Goal: Task Accomplishment & Management: Manage account settings

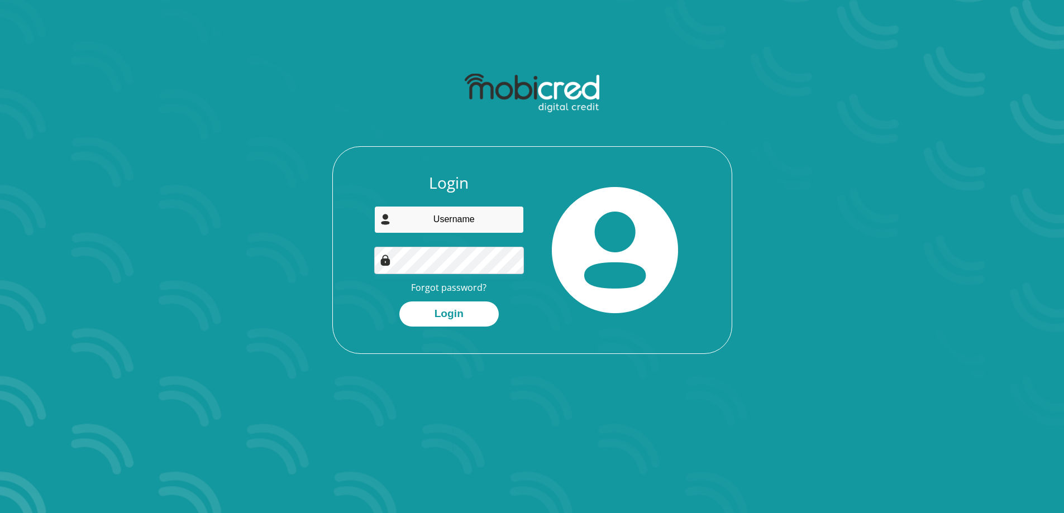
click at [421, 223] on input "email" at bounding box center [449, 219] width 150 height 27
type input "mphmat021@gmail.com"
click at [441, 309] on button "Login" at bounding box center [448, 313] width 99 height 25
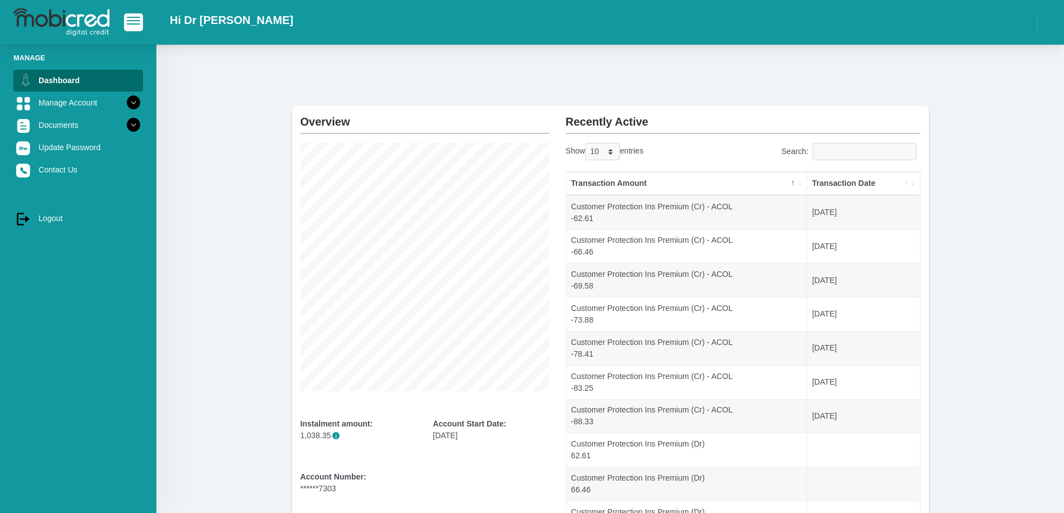
click at [122, 14] on div at bounding box center [78, 22] width 156 height 33
click at [127, 17] on button "button" at bounding box center [133, 21] width 19 height 17
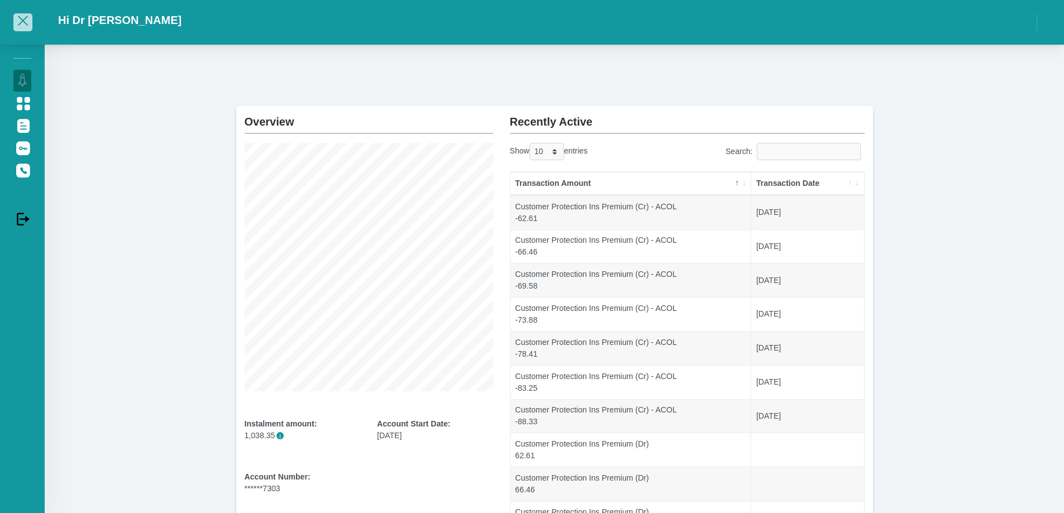
click at [26, 15] on button "button" at bounding box center [22, 21] width 19 height 17
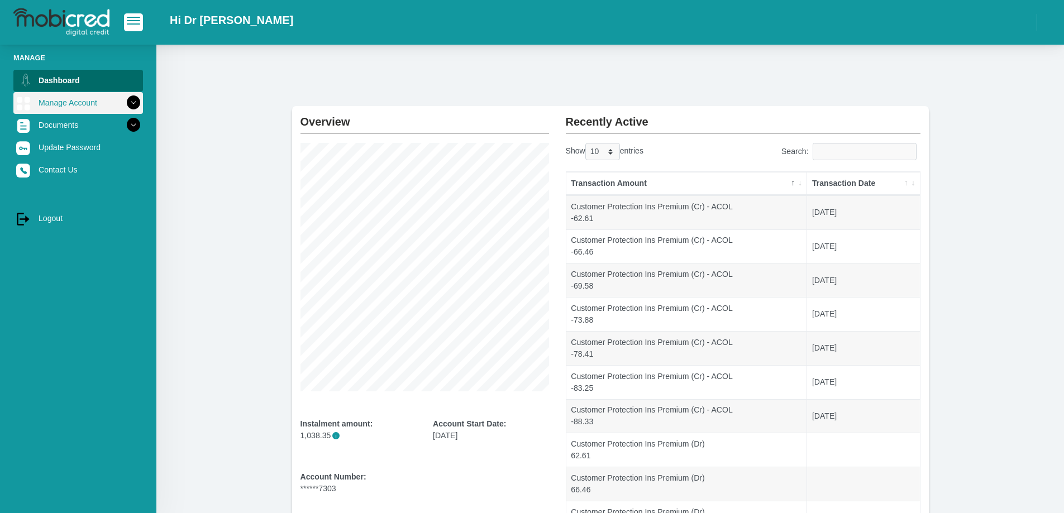
click at [53, 101] on link "Manage Account" at bounding box center [78, 102] width 130 height 21
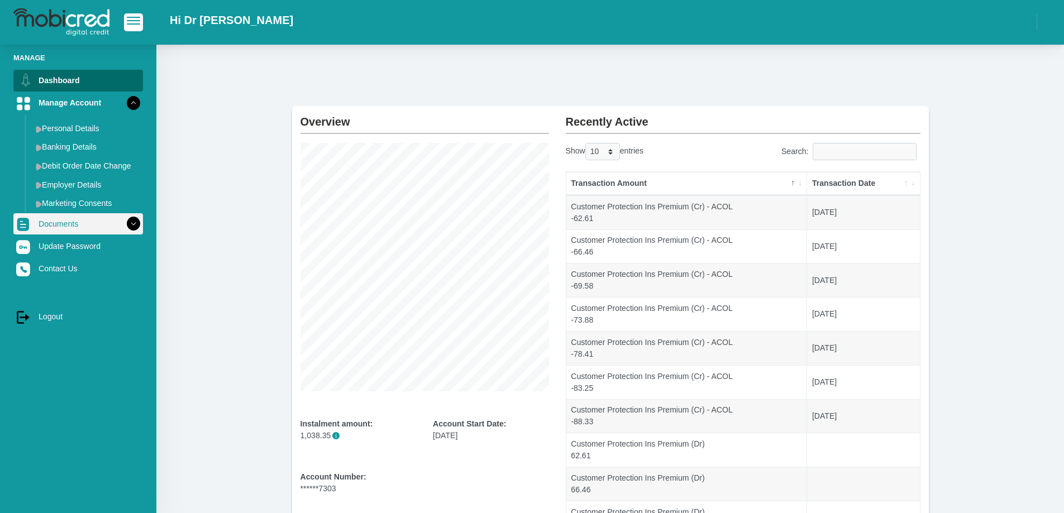
click at [85, 229] on link "Documents" at bounding box center [78, 223] width 130 height 21
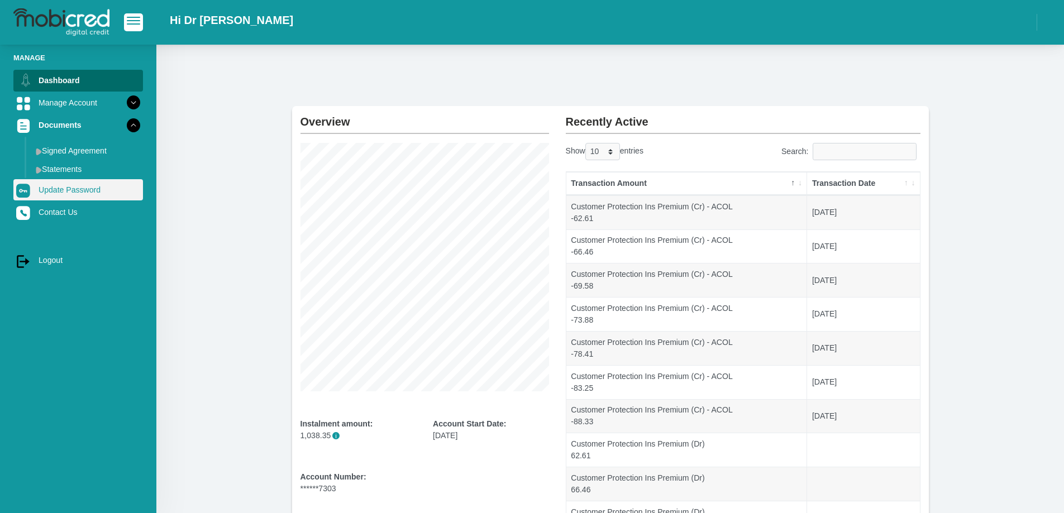
click at [71, 195] on link "Update Password" at bounding box center [78, 189] width 130 height 21
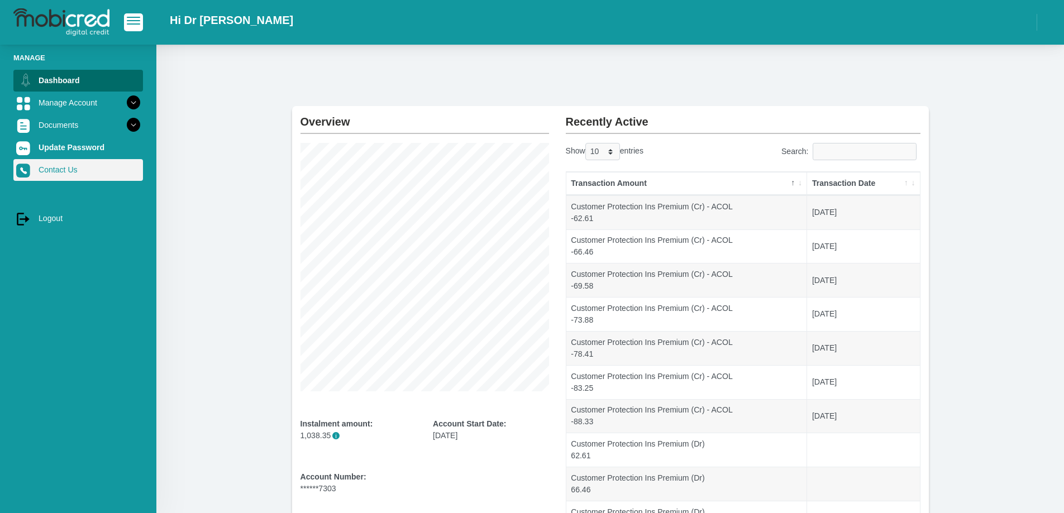
click at [61, 171] on link "Contact Us" at bounding box center [78, 169] width 130 height 21
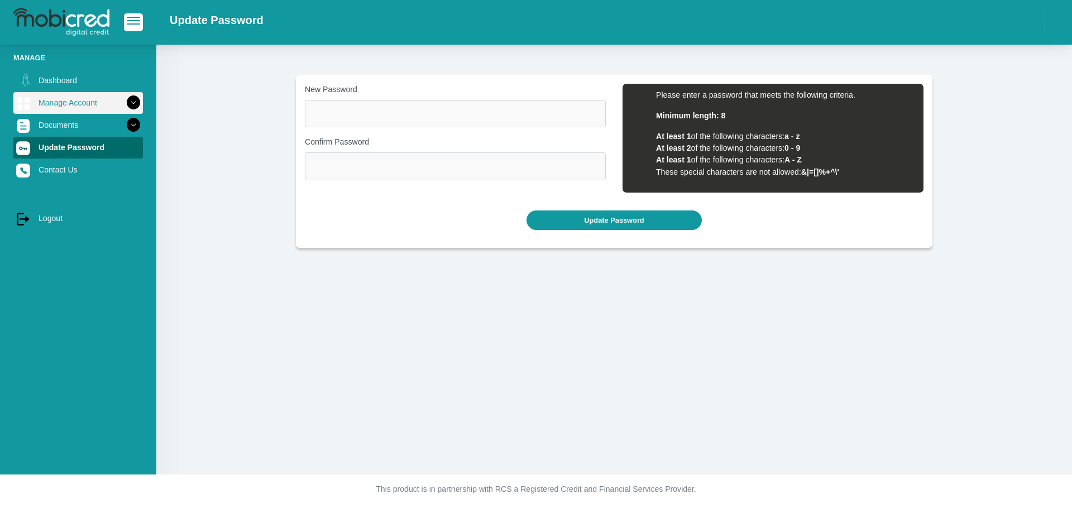
click at [40, 99] on link "Manage Account" at bounding box center [78, 102] width 130 height 21
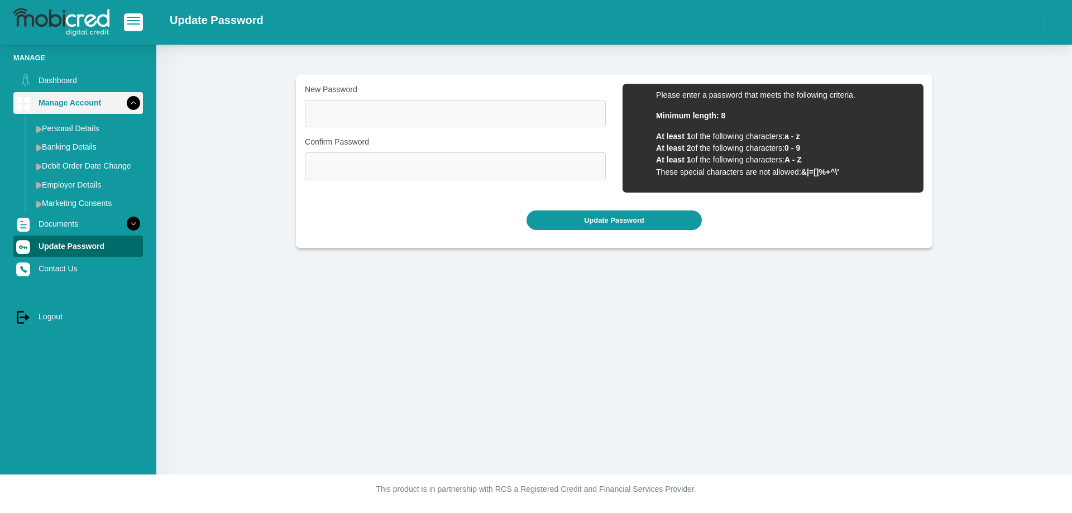
click at [40, 99] on link "Manage Account" at bounding box center [78, 102] width 130 height 21
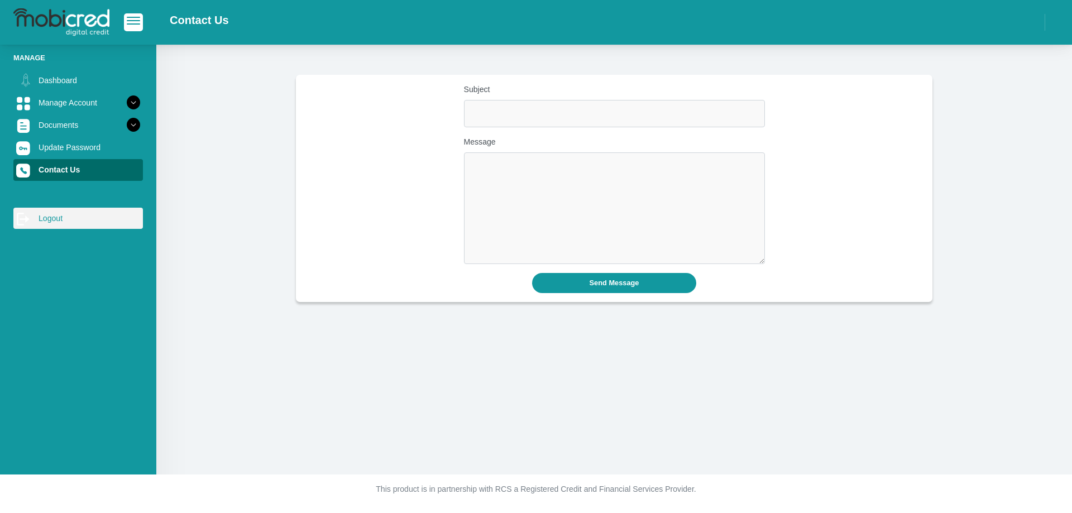
click at [55, 223] on link "log out Logout" at bounding box center [78, 218] width 130 height 21
